Goal: Communication & Community: Participate in discussion

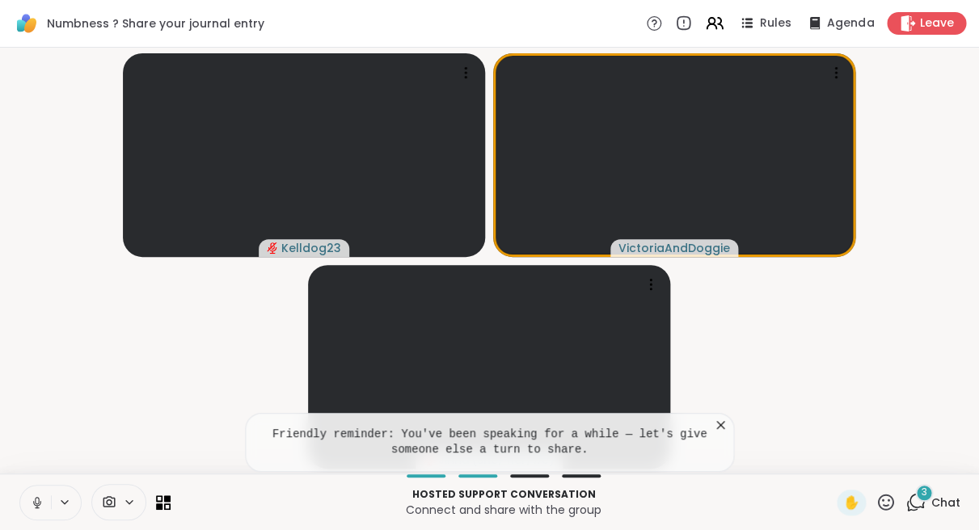
click at [722, 425] on icon at bounding box center [720, 425] width 16 height 16
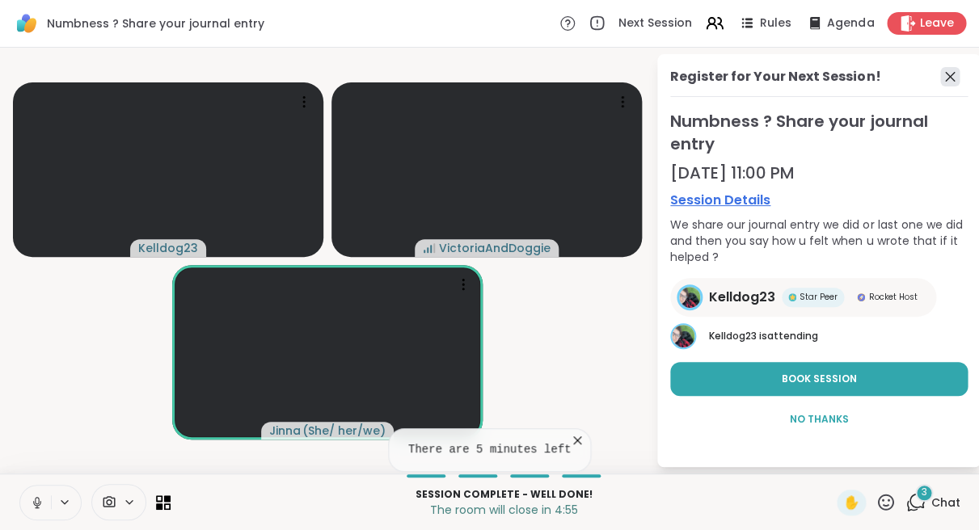
click at [948, 75] on icon at bounding box center [949, 76] width 19 height 19
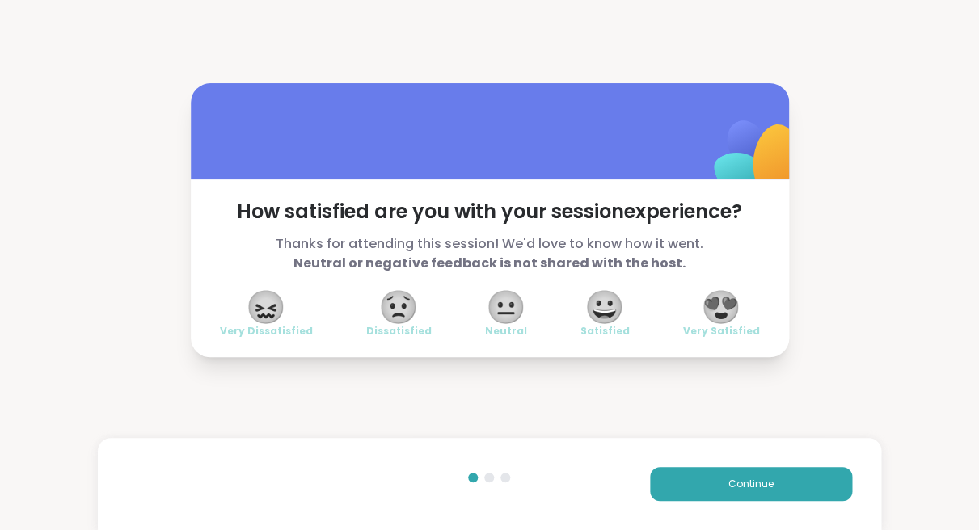
click at [722, 299] on span "😍" at bounding box center [721, 307] width 40 height 29
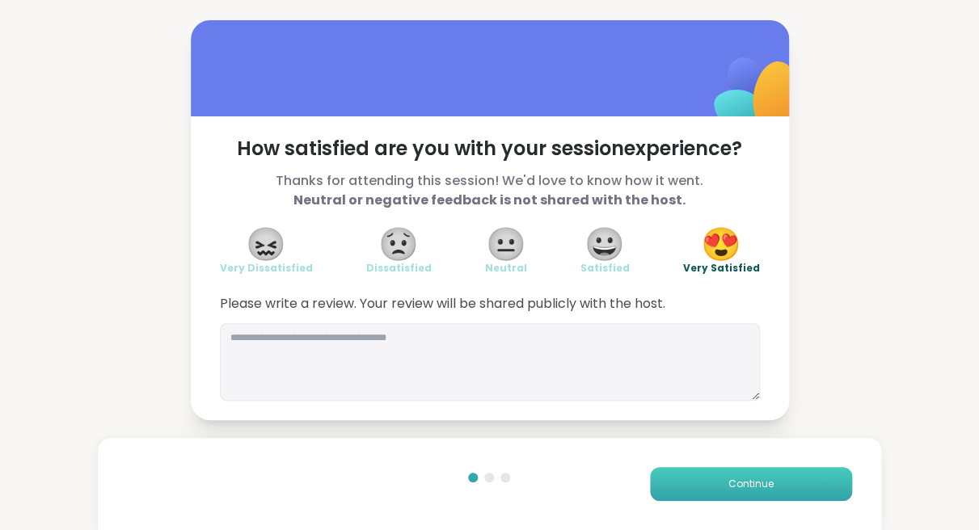
click at [706, 478] on button "Continue" at bounding box center [751, 484] width 202 height 34
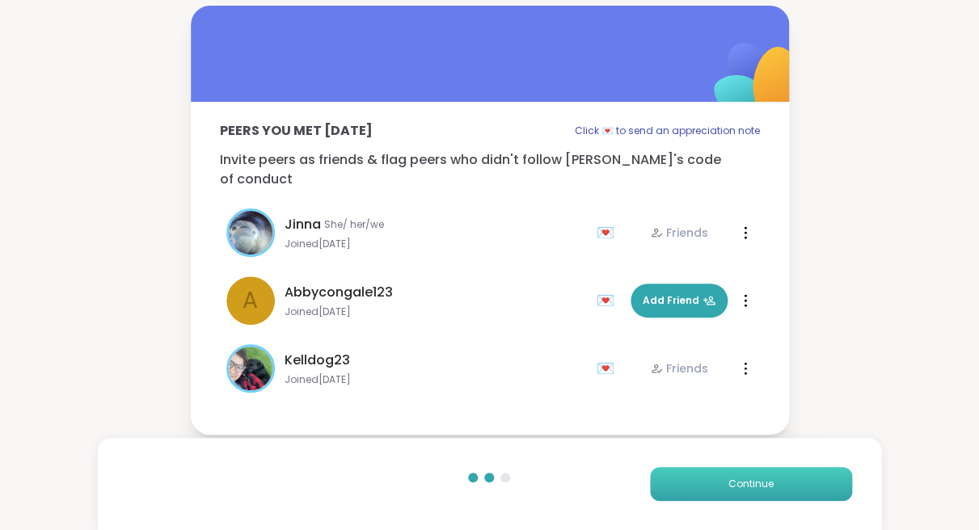
click at [695, 480] on button "Continue" at bounding box center [751, 484] width 202 height 34
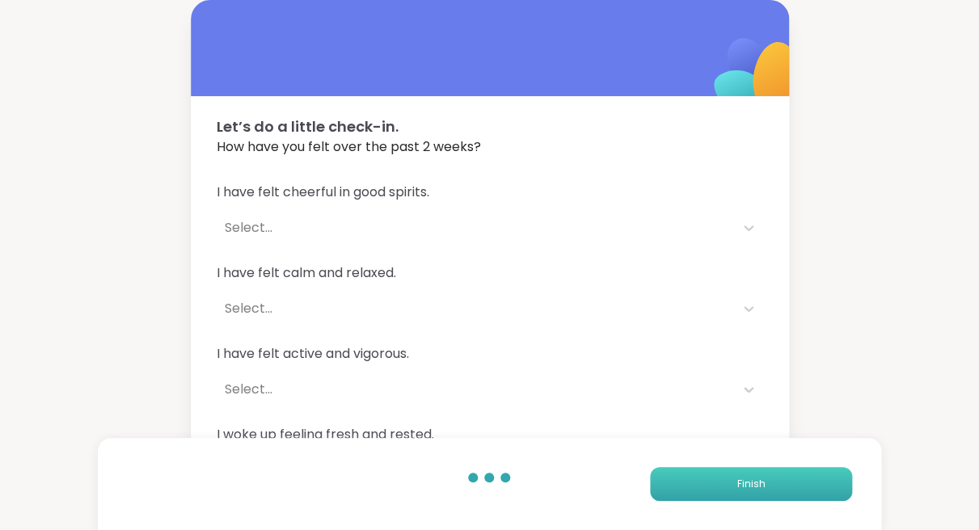
click at [692, 480] on button "Finish" at bounding box center [751, 484] width 202 height 34
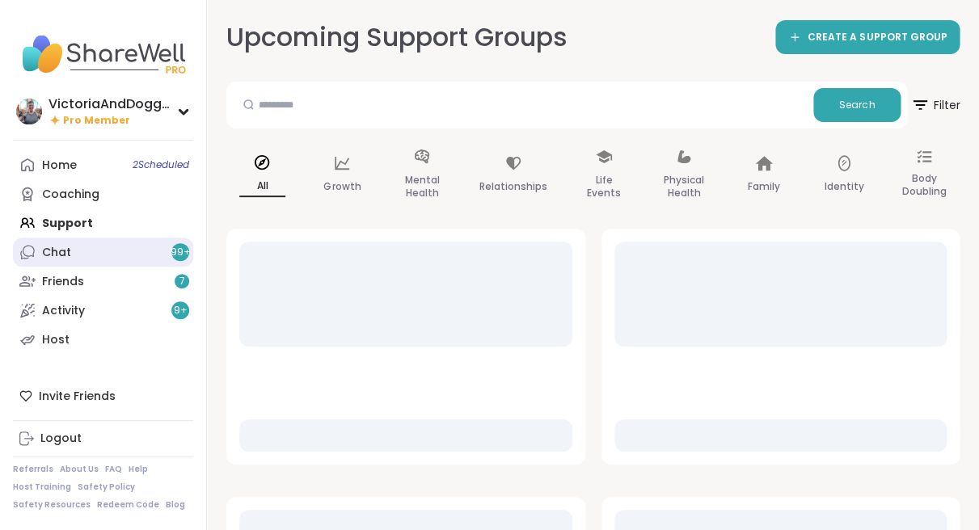
click at [71, 251] on link "Chat 99 +" at bounding box center [103, 252] width 180 height 29
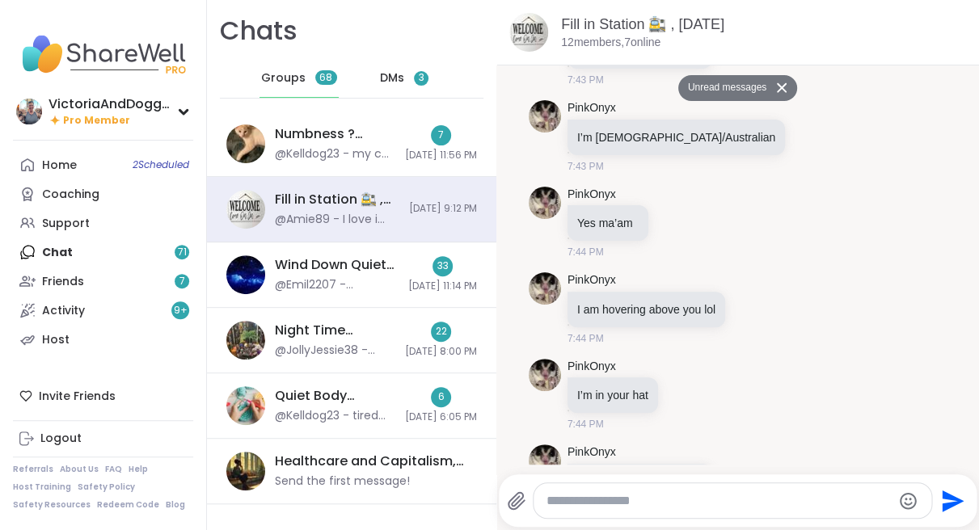
scroll to position [2529, 0]
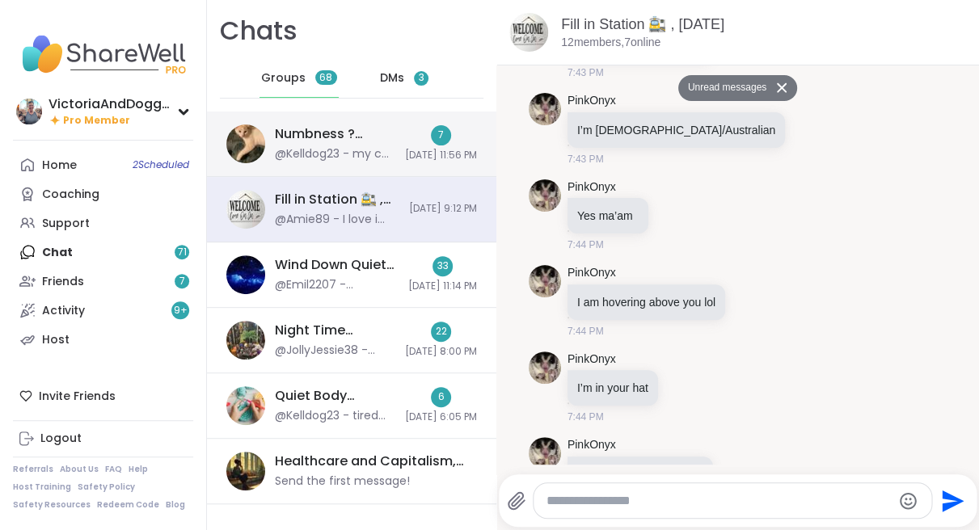
click at [331, 140] on div "Numbness ? Share your journal entry, Oct 07" at bounding box center [335, 134] width 120 height 18
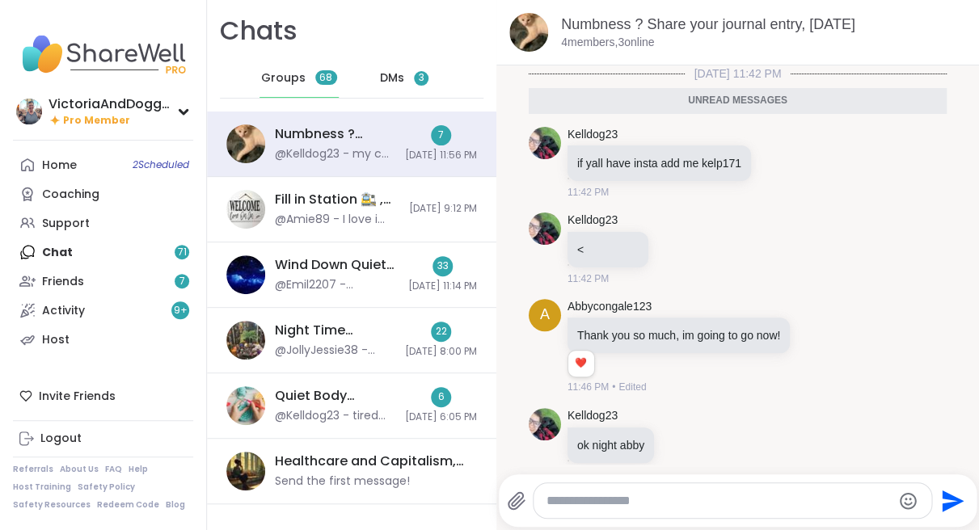
scroll to position [289, 0]
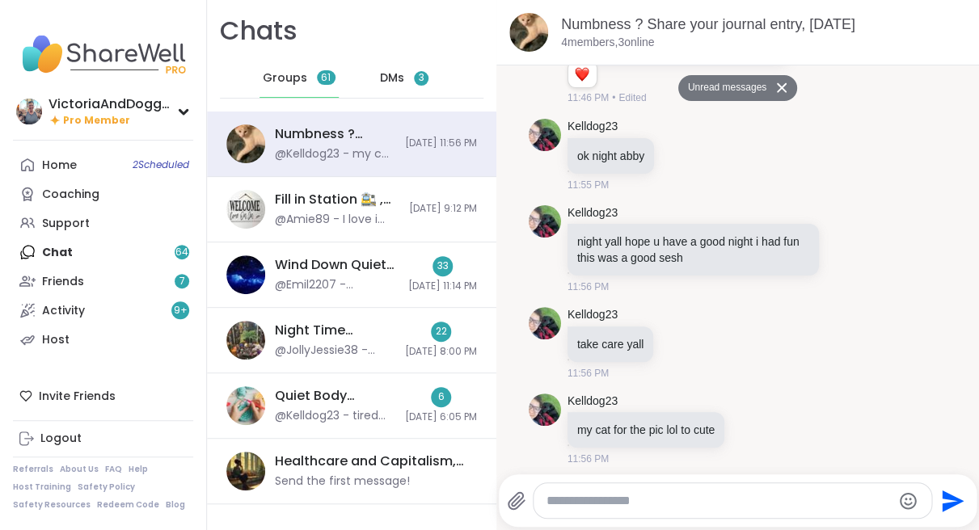
click at [612, 498] on textarea "Type your message" at bounding box center [719, 501] width 345 height 16
click at [606, 499] on textarea "Type your message" at bounding box center [719, 501] width 345 height 16
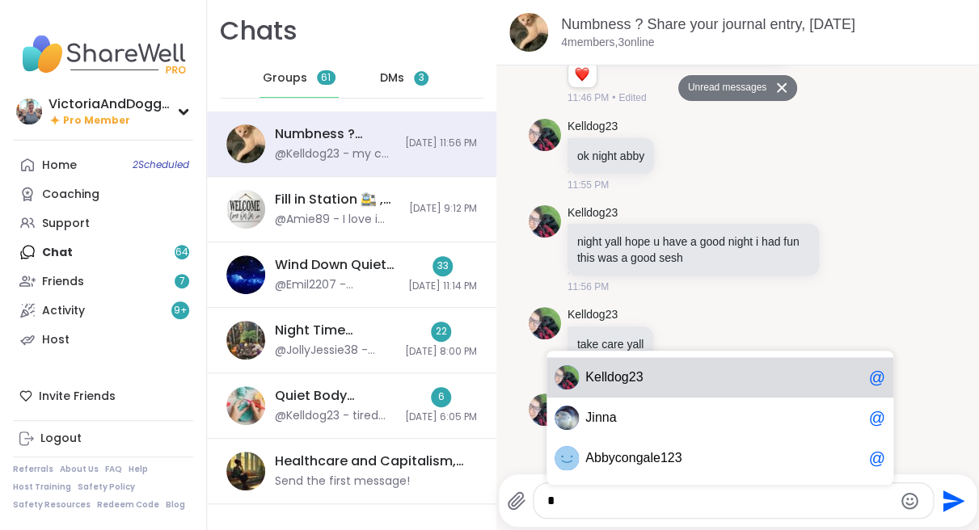
click at [641, 381] on span "3" at bounding box center [639, 378] width 7 height 16
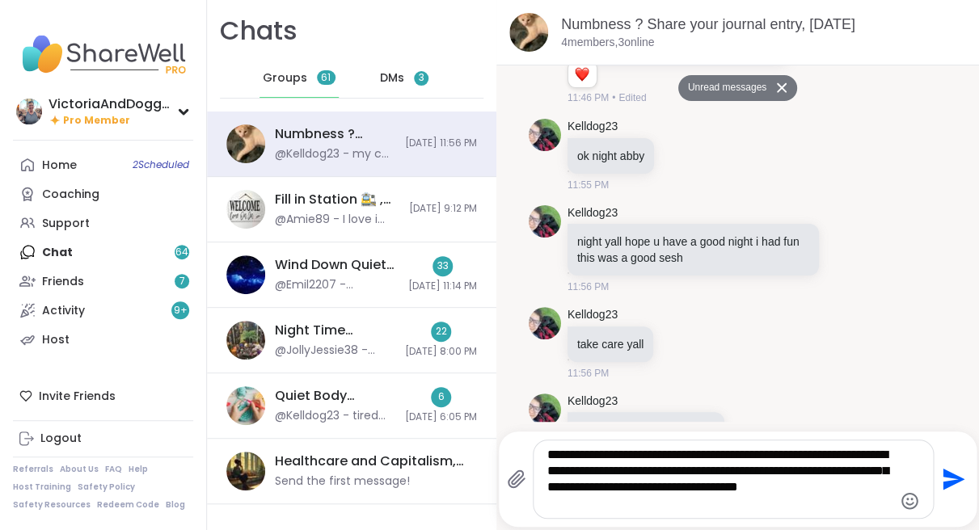
click at [826, 474] on textarea "**********" at bounding box center [719, 479] width 345 height 65
click at [712, 498] on textarea "**********" at bounding box center [719, 479] width 345 height 65
type textarea "**********"
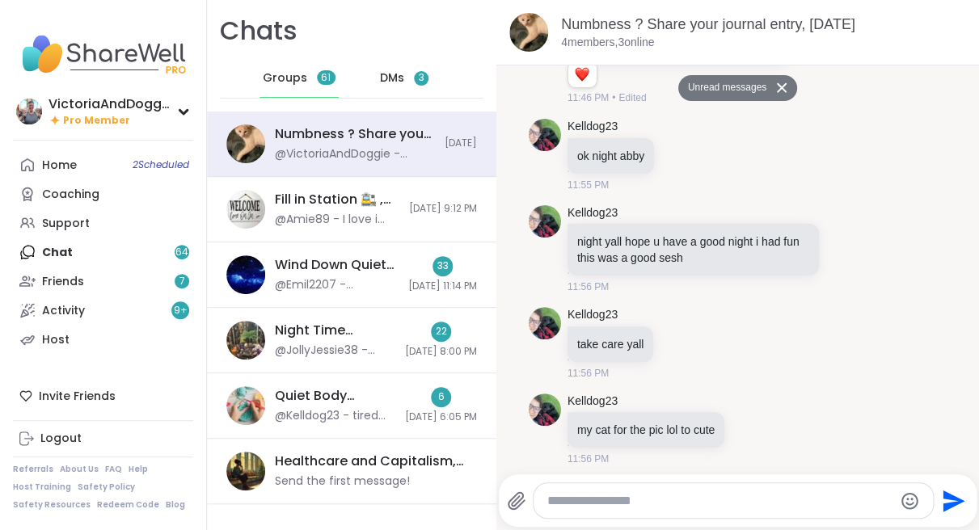
scroll to position [417, 0]
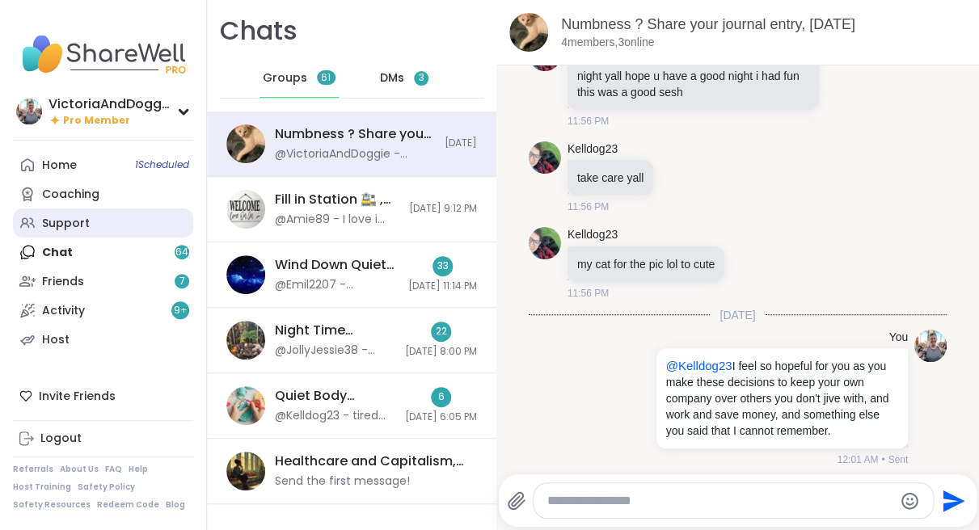
click at [82, 222] on div "Support" at bounding box center [66, 224] width 48 height 16
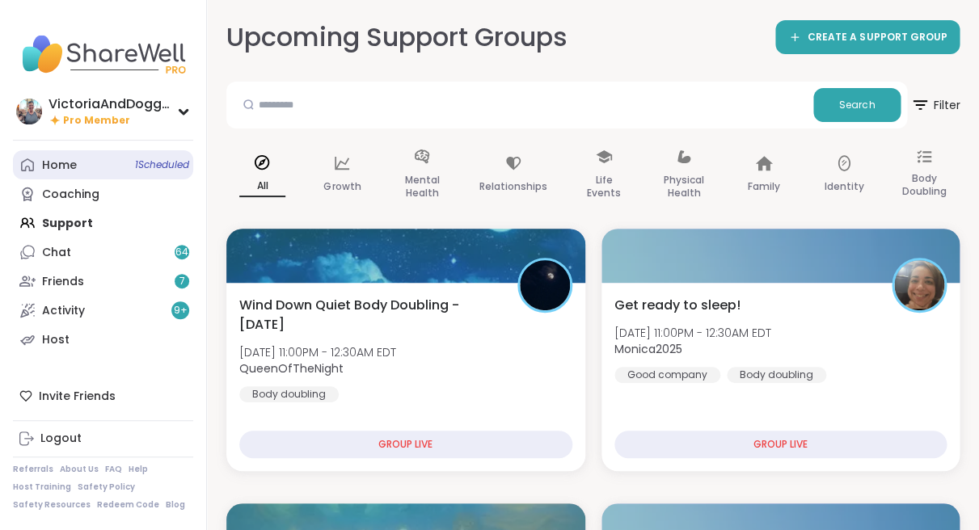
click at [129, 161] on link "Home 1 Scheduled" at bounding box center [103, 164] width 180 height 29
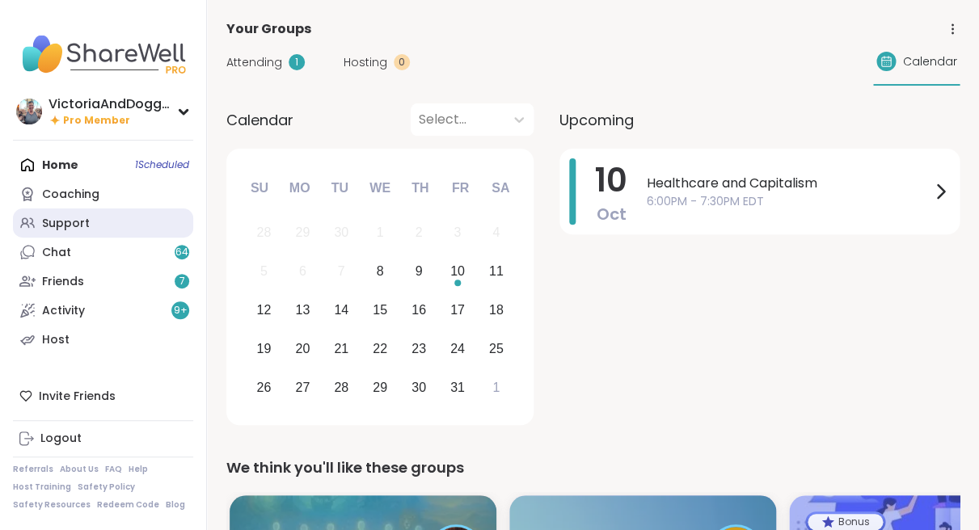
click at [75, 226] on div "Support" at bounding box center [66, 224] width 48 height 16
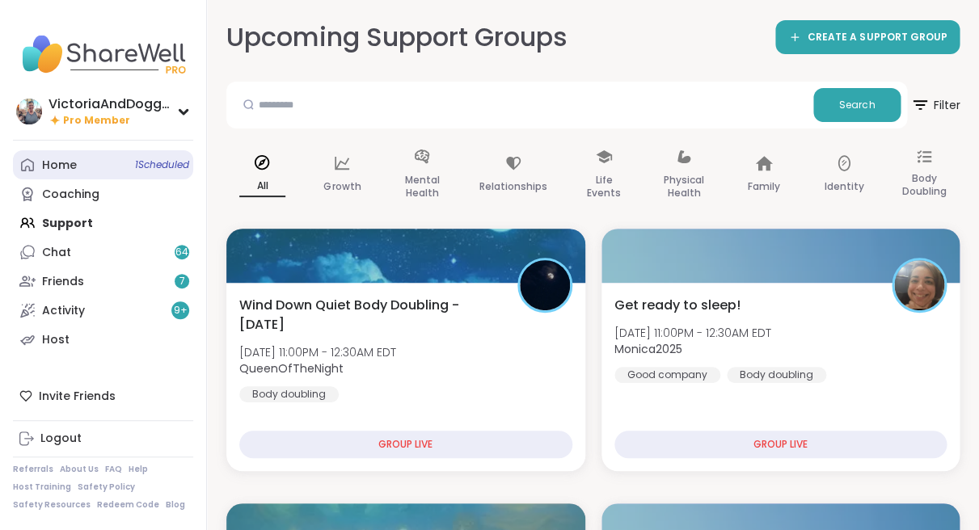
click at [75, 167] on div "Home 1 Scheduled" at bounding box center [59, 166] width 35 height 16
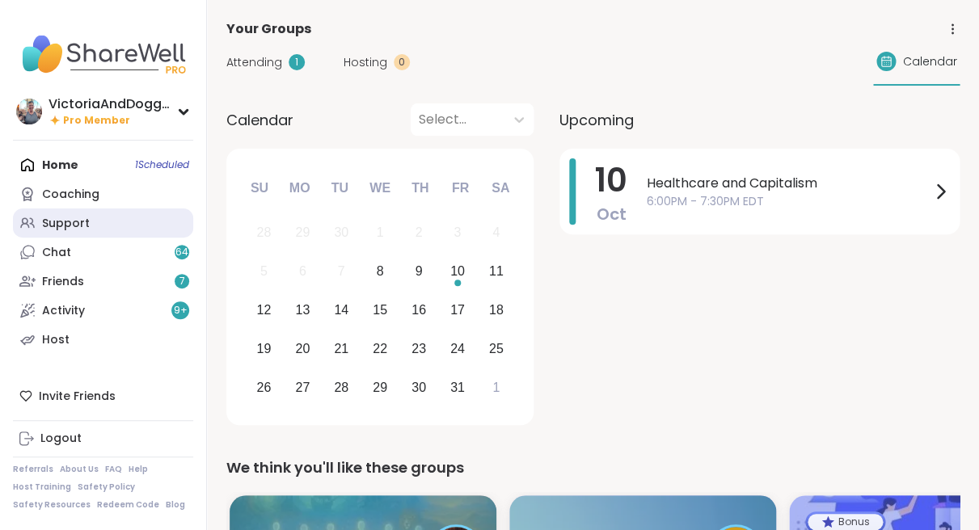
click at [67, 224] on div "Support" at bounding box center [66, 224] width 48 height 16
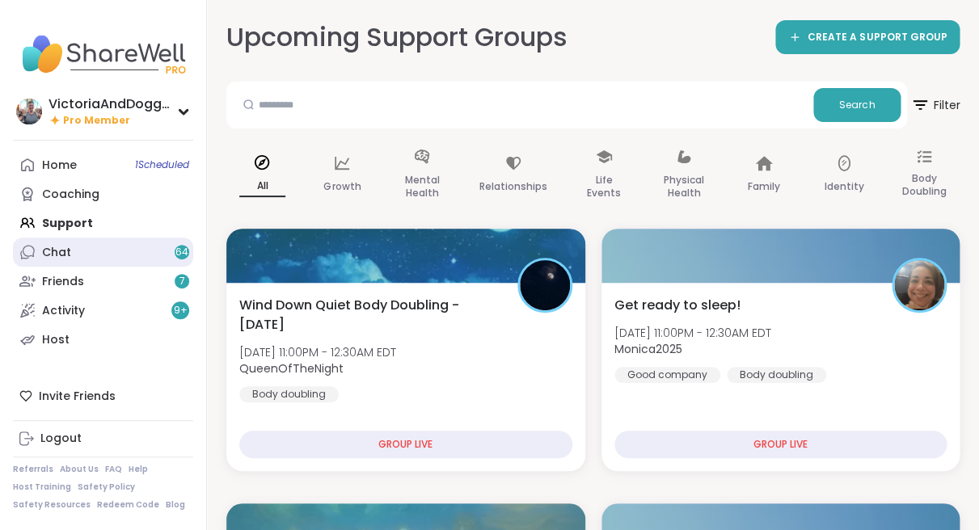
click at [70, 245] on link "Chat 64" at bounding box center [103, 252] width 180 height 29
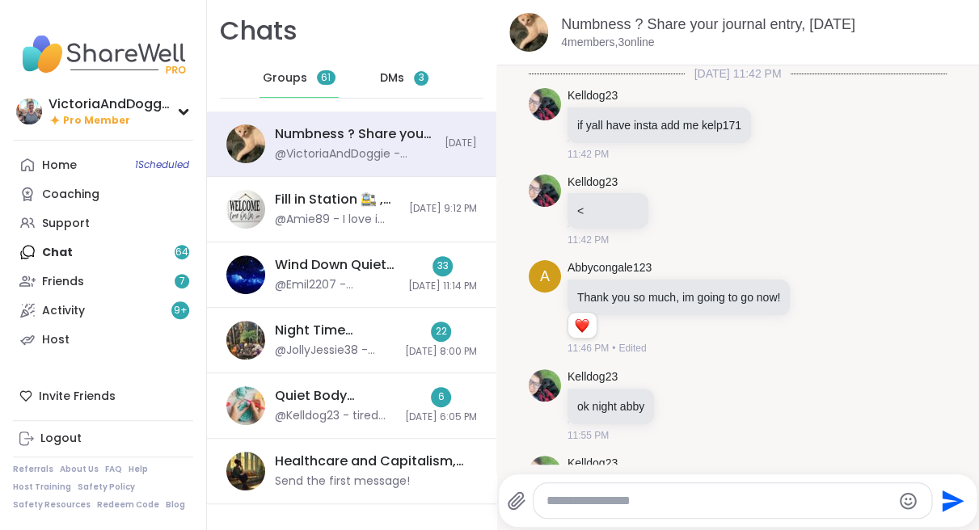
scroll to position [417, 0]
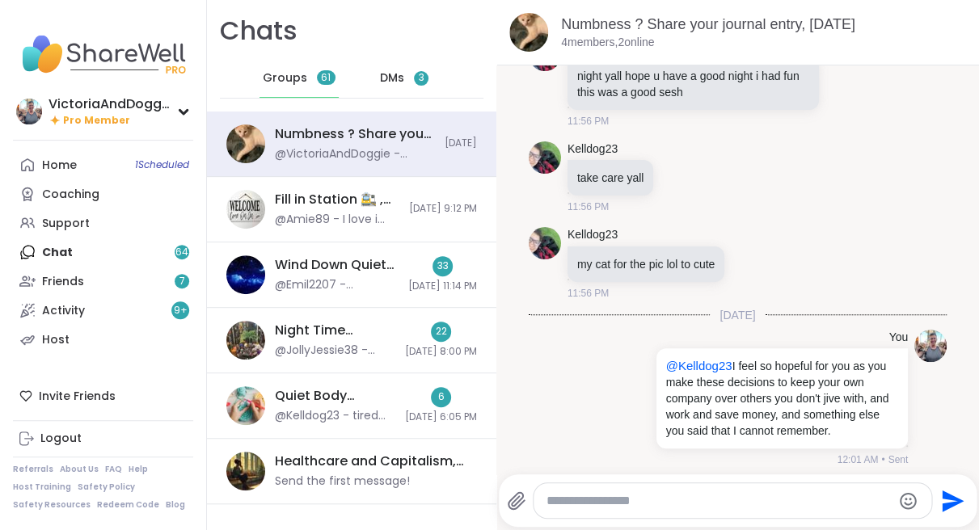
click at [392, 81] on span "DMs" at bounding box center [392, 78] width 24 height 16
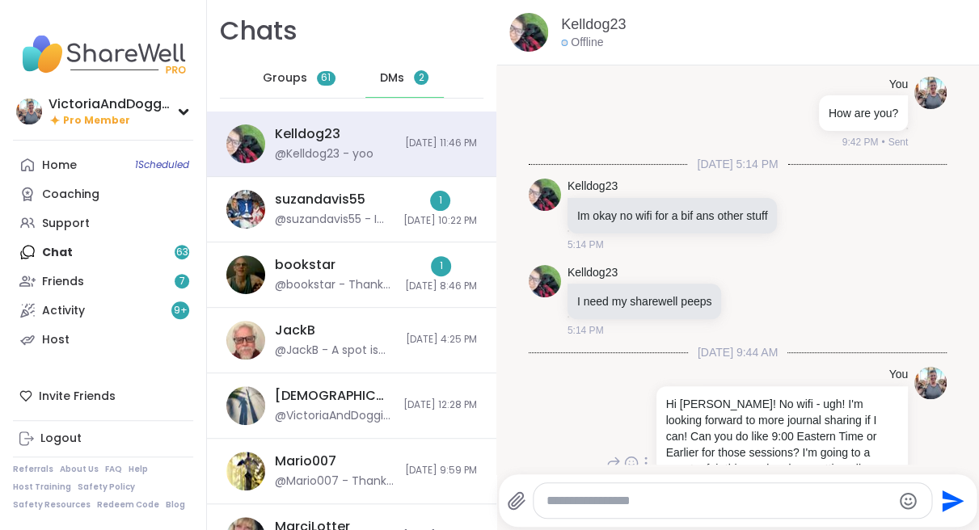
scroll to position [3508, 0]
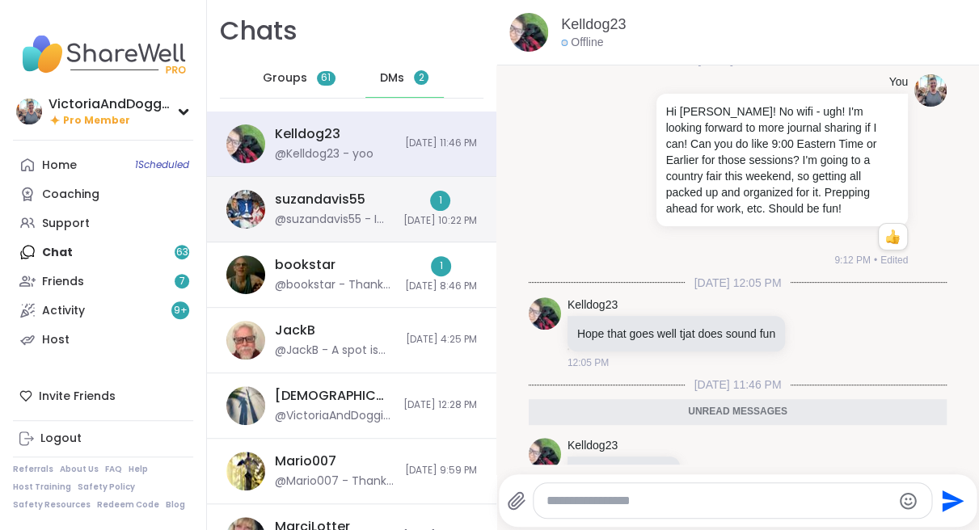
click at [327, 199] on div "suzandavis55" at bounding box center [320, 200] width 91 height 18
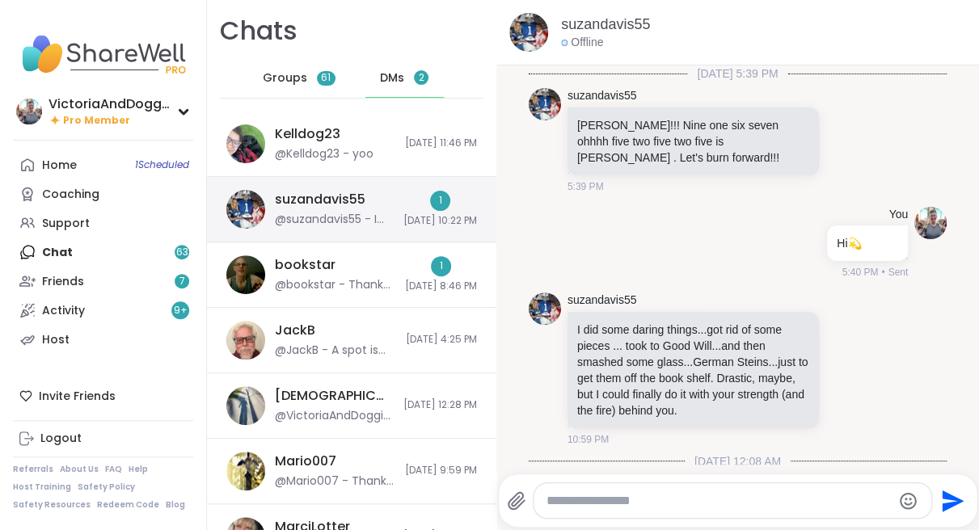
scroll to position [1357, 0]
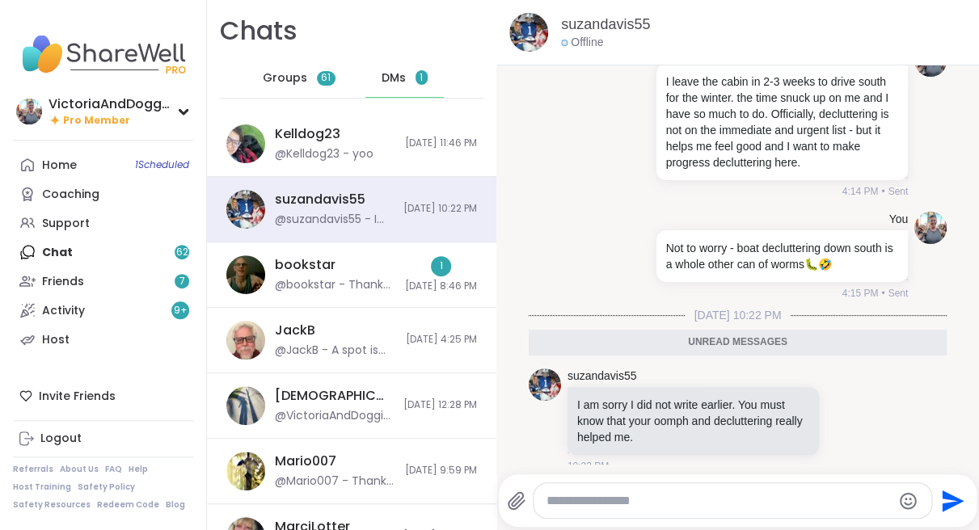
click at [602, 501] on textarea "Type your message" at bounding box center [719, 501] width 345 height 16
type textarea "*******"
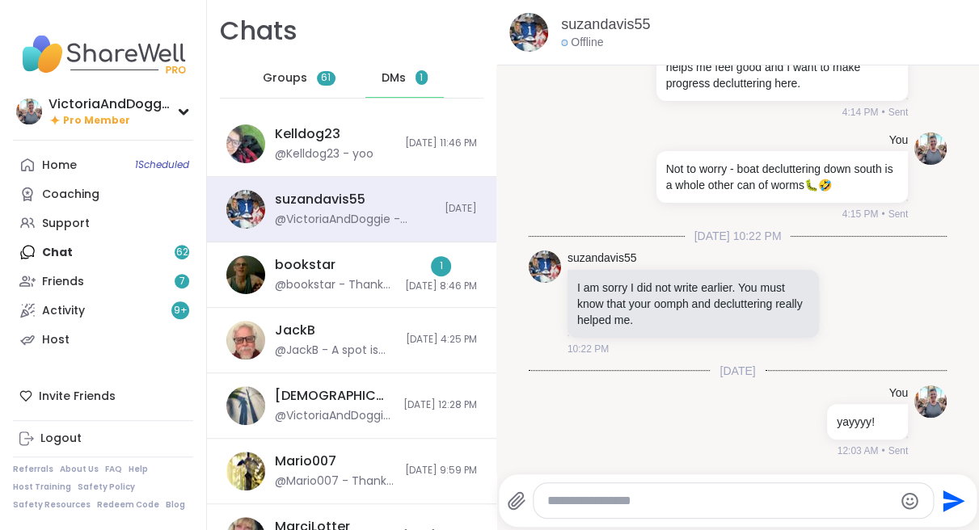
scroll to position [1420, 0]
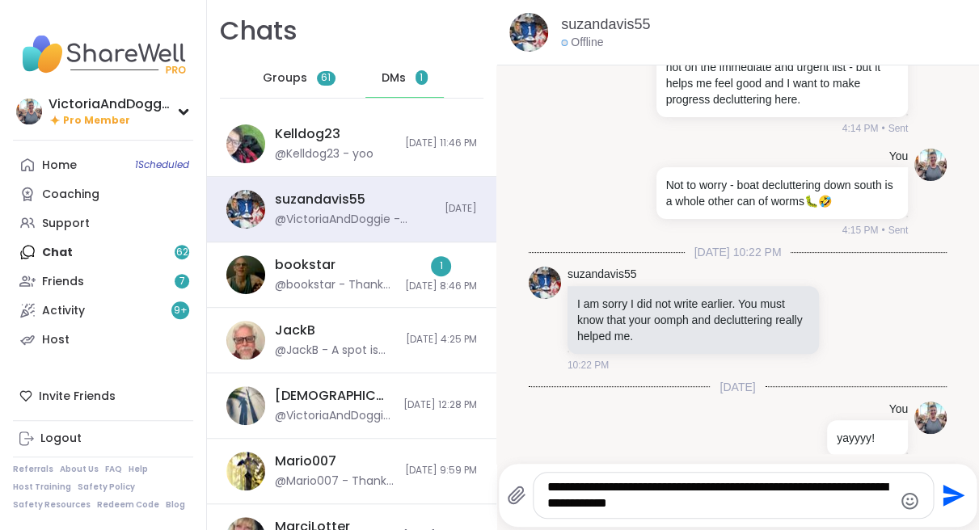
type textarea "**********"
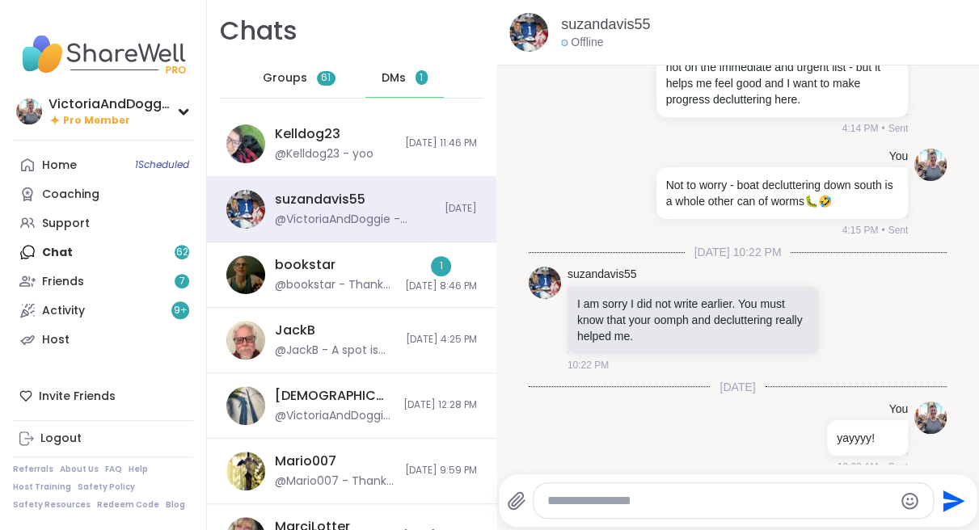
scroll to position [1521, 0]
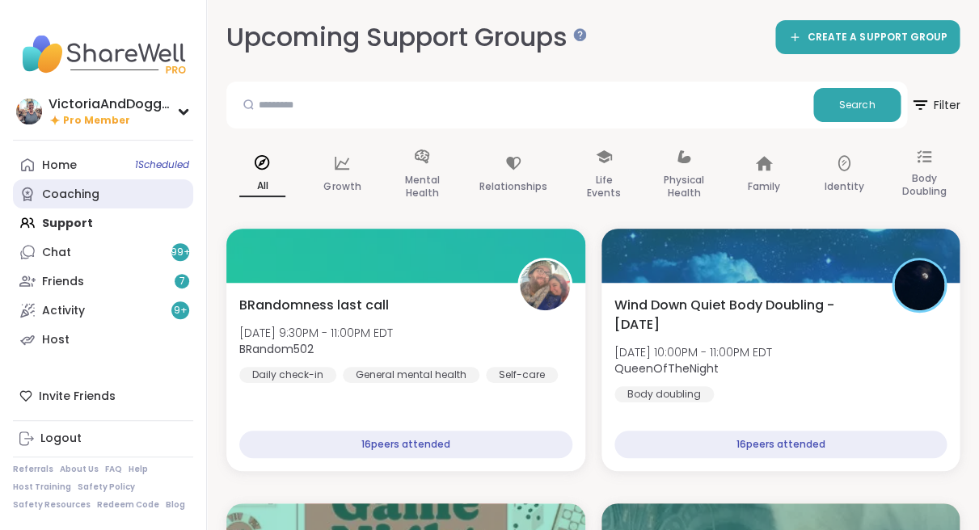
click at [78, 197] on div "Coaching" at bounding box center [70, 195] width 57 height 16
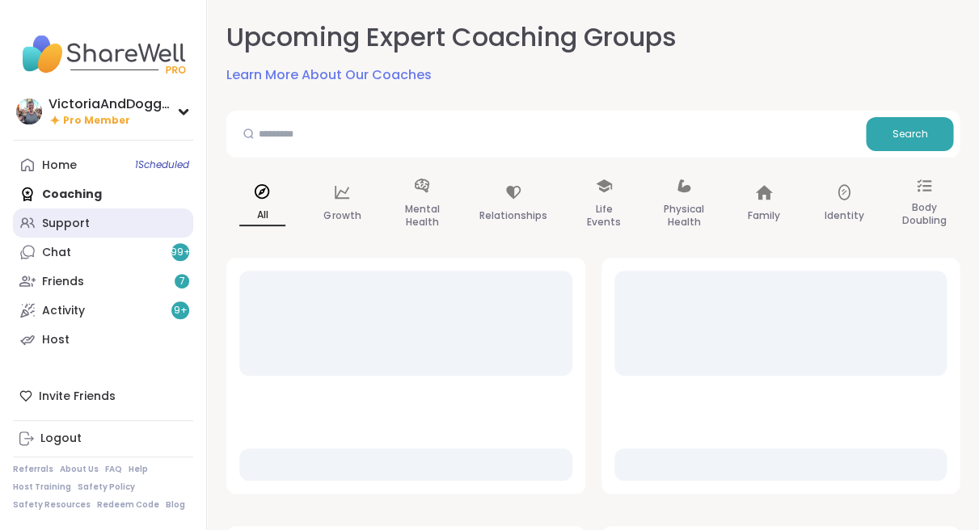
click at [72, 219] on div "Support" at bounding box center [66, 224] width 48 height 16
